Goal: Information Seeking & Learning: Learn about a topic

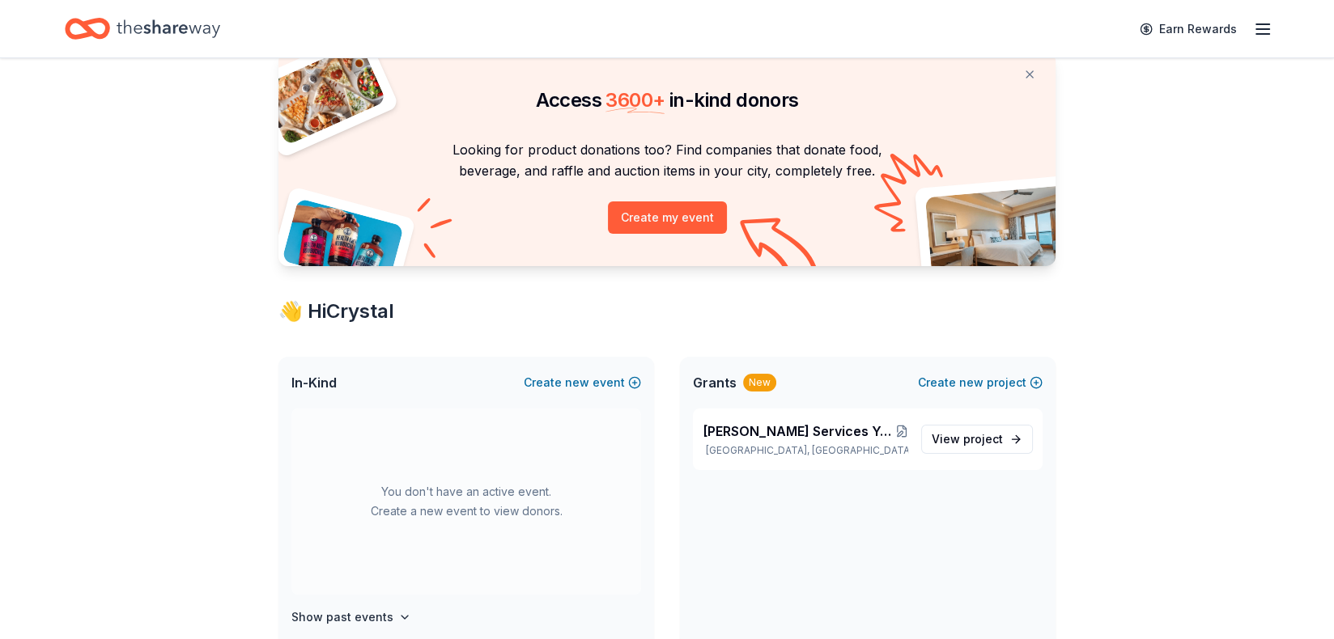
scroll to position [162, 0]
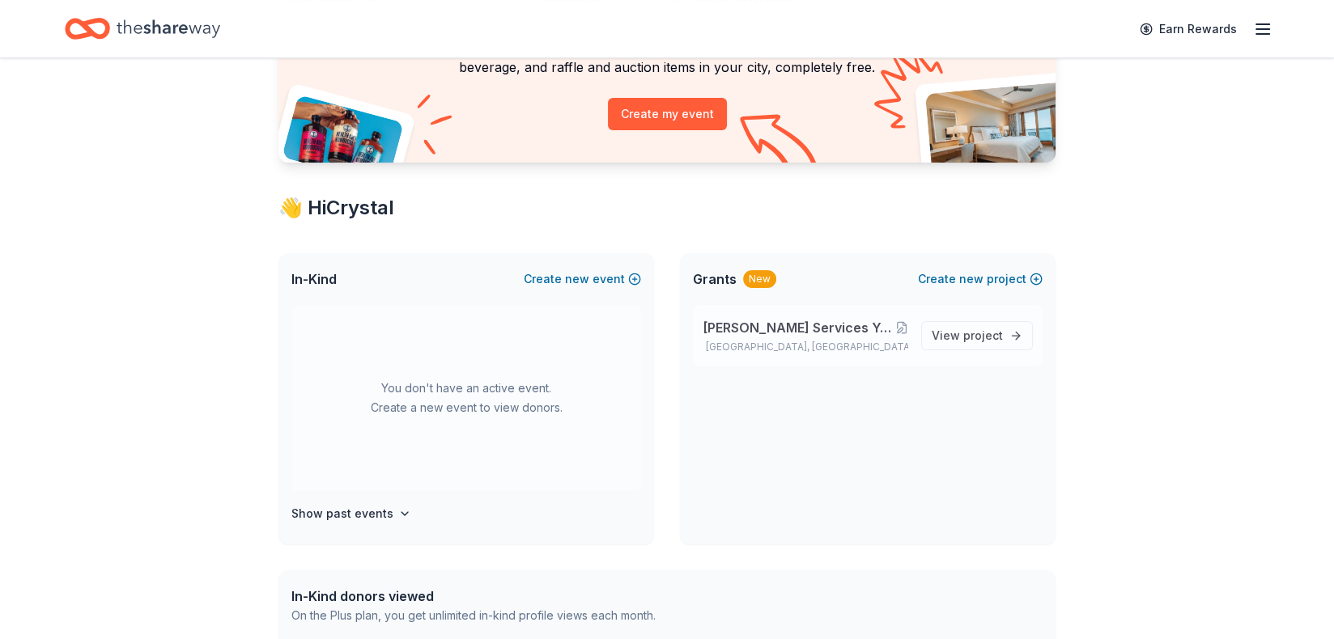
click at [843, 323] on span "[PERSON_NAME] Services Youth Organization's Fun In The Sun Summer Camp" at bounding box center [798, 327] width 193 height 19
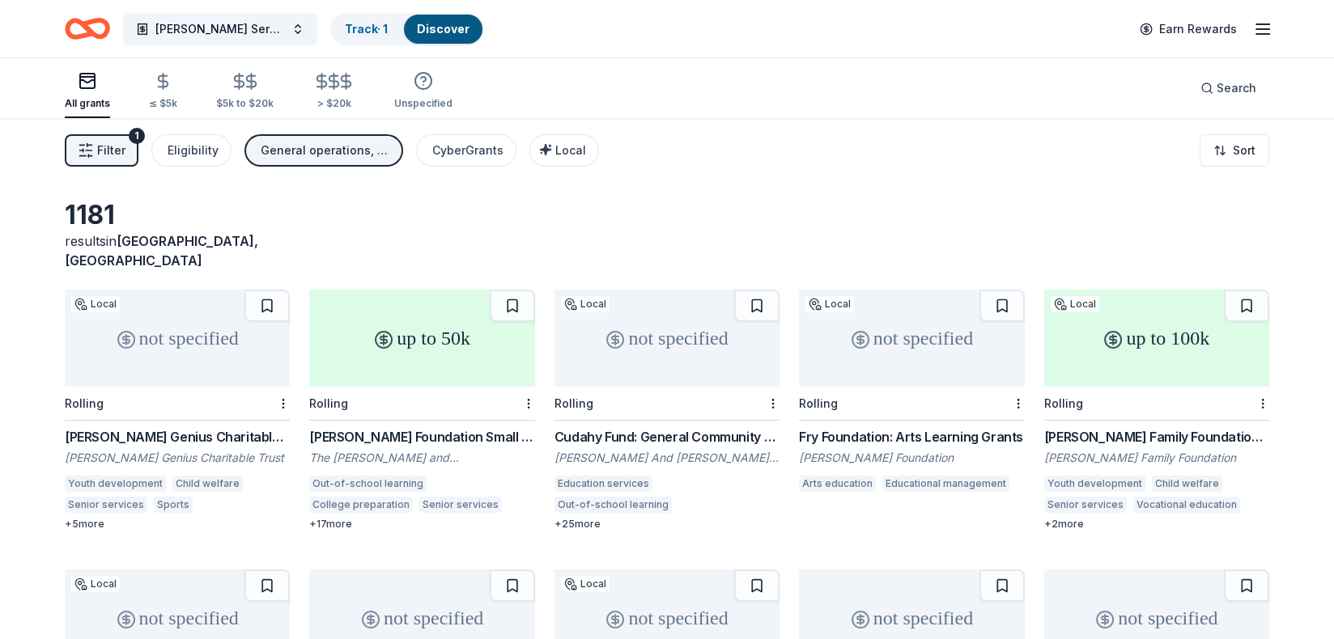
click at [350, 144] on div "General operations, Projects & programming, Education" at bounding box center [325, 150] width 129 height 19
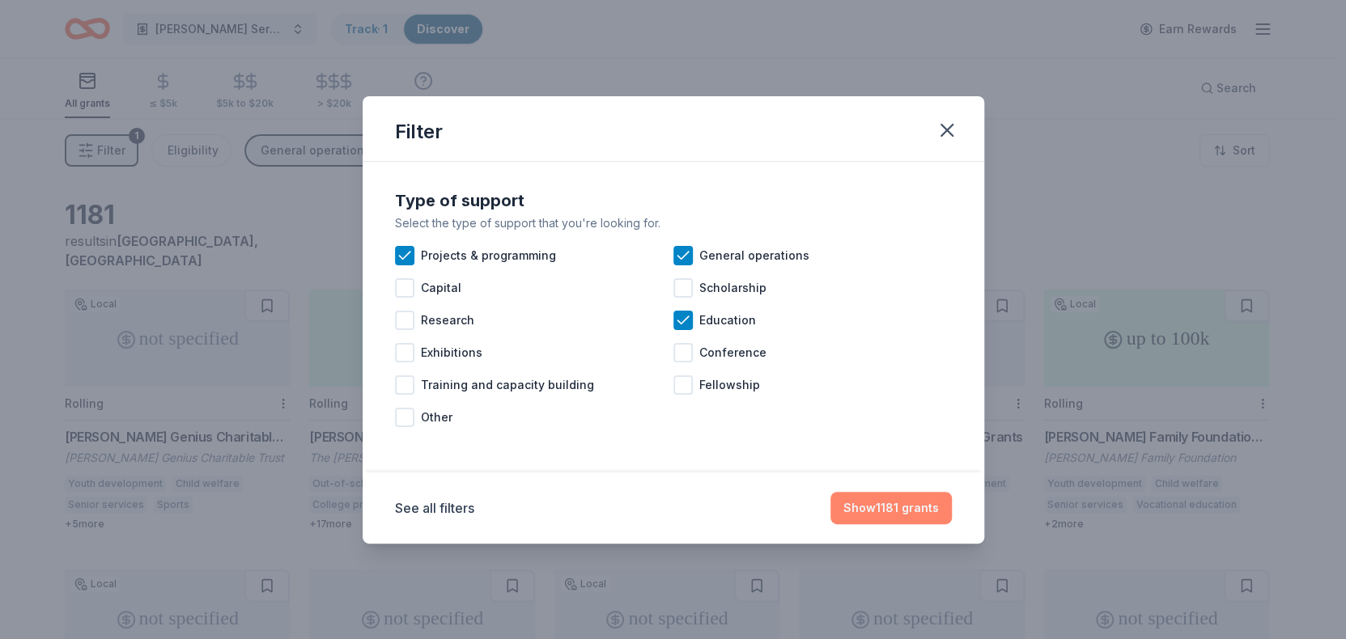
click at [907, 511] on button "Show 1181 grants" at bounding box center [890, 508] width 121 height 32
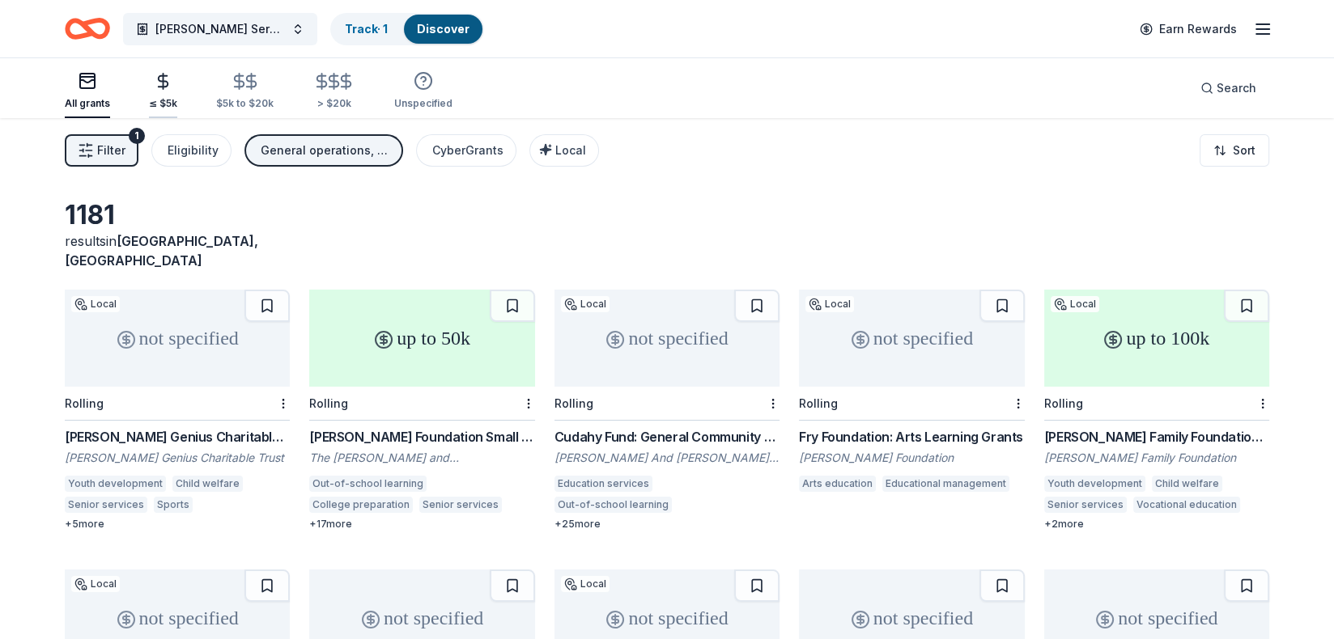
click at [162, 87] on icon "button" at bounding box center [164, 81] width 10 height 11
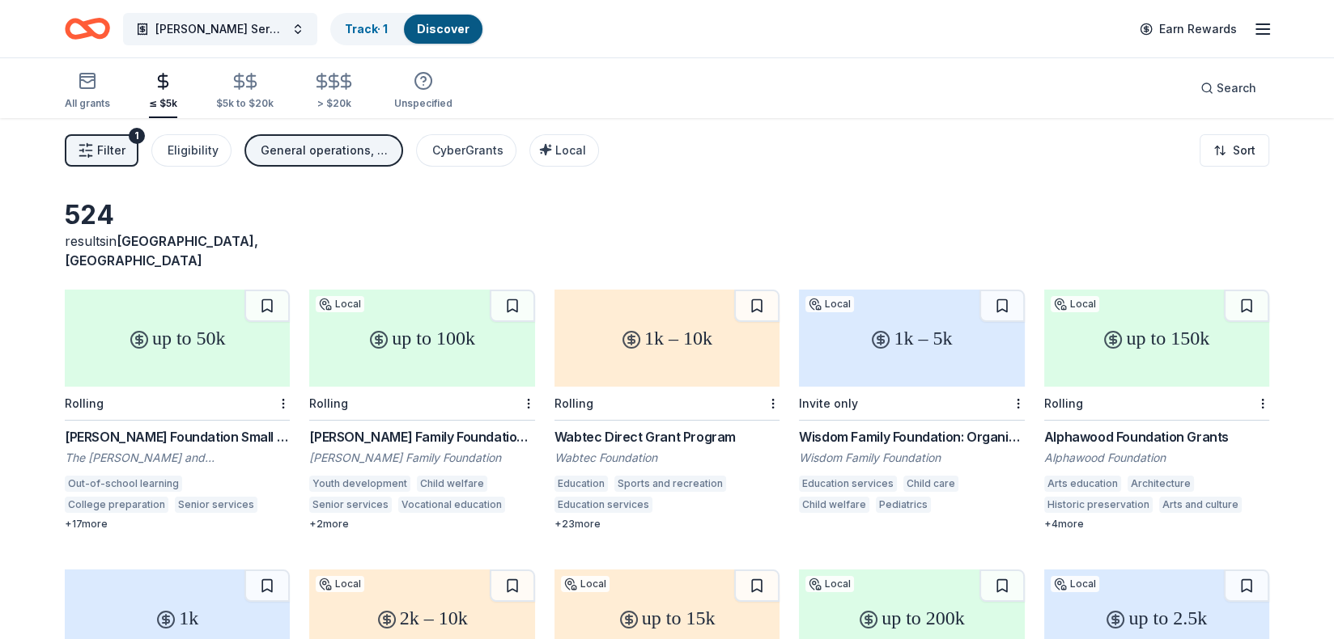
click at [1232, 153] on html "[PERSON_NAME] Services Youth Organization's Fun In The Sun Summer Camp Track · …" at bounding box center [667, 319] width 1334 height 639
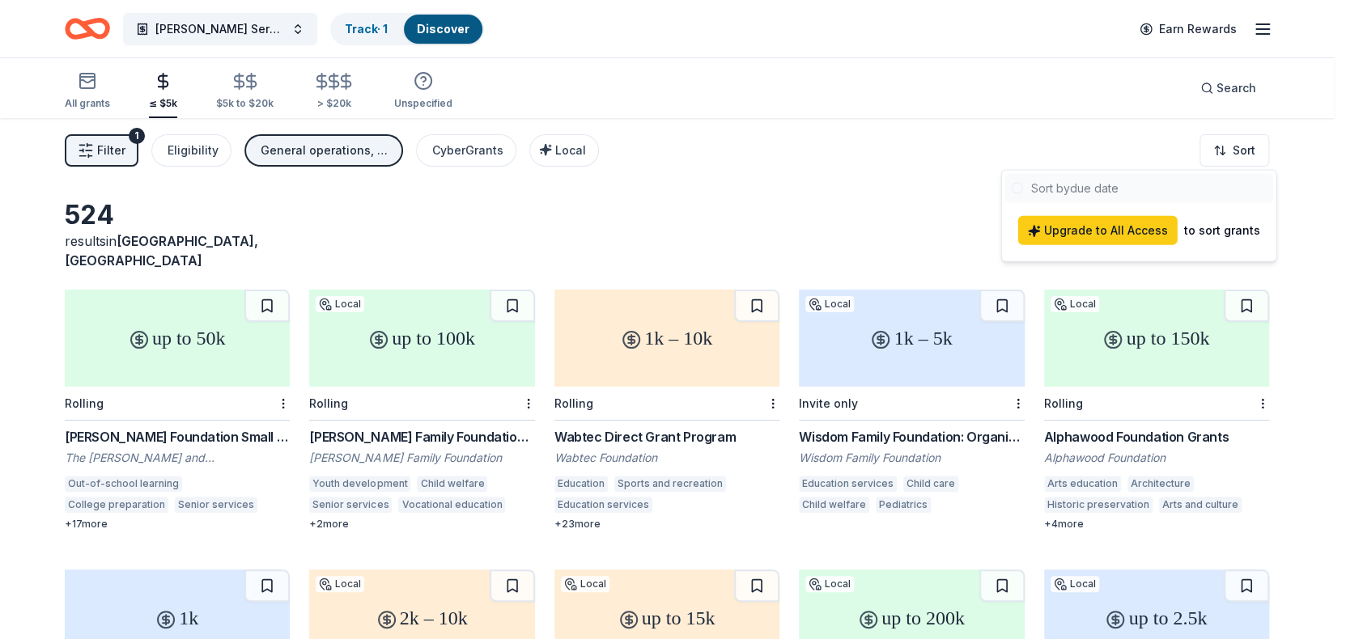
click at [863, 182] on html "[PERSON_NAME] Services Youth Organization's Fun In The Sun Summer Camp Track · …" at bounding box center [673, 319] width 1346 height 639
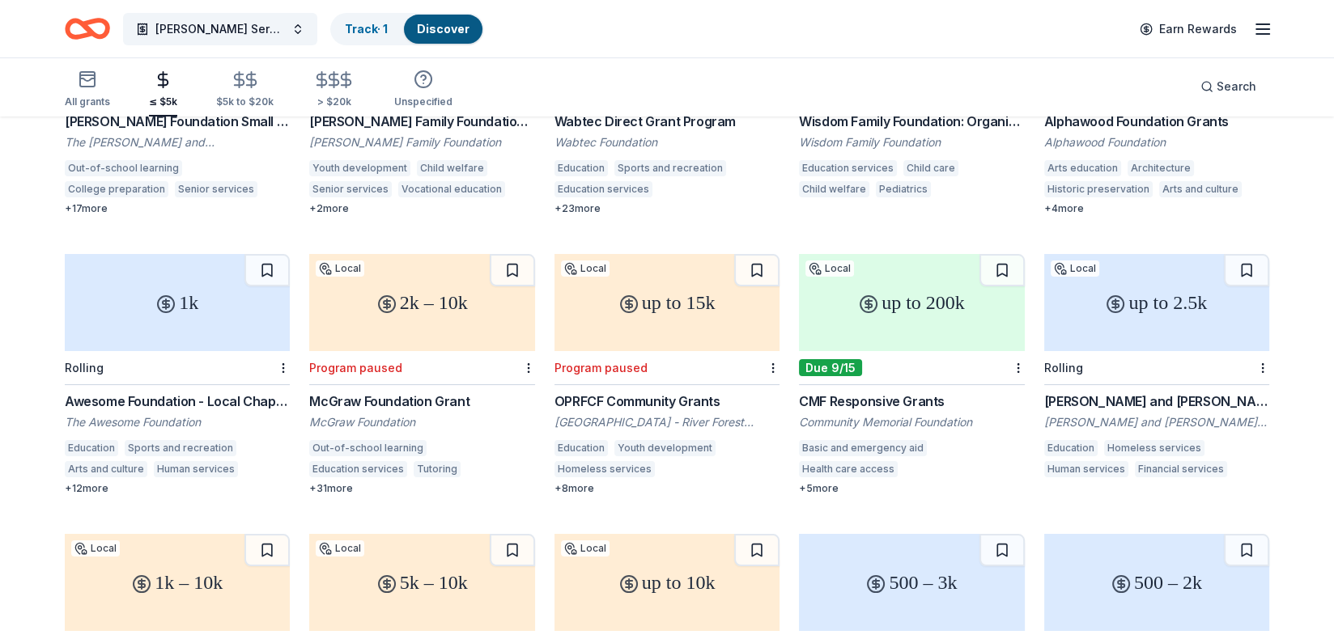
scroll to position [81, 0]
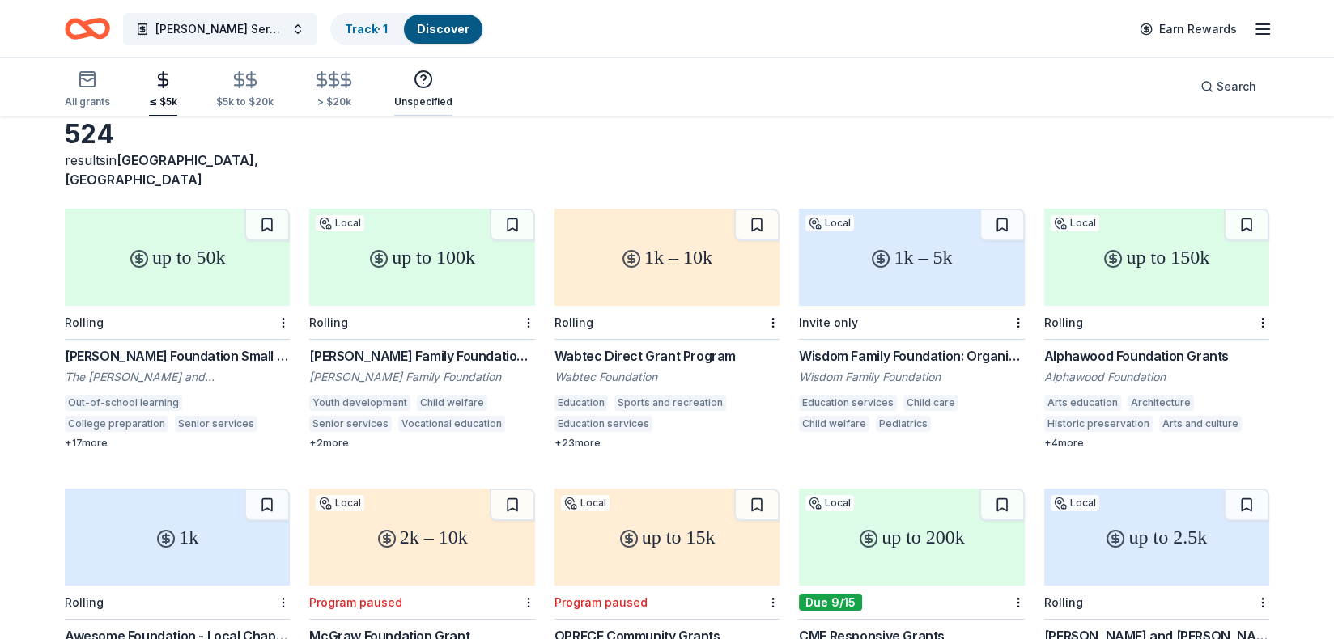
click at [419, 80] on icon "button" at bounding box center [423, 79] width 19 height 19
